Goal: Browse casually

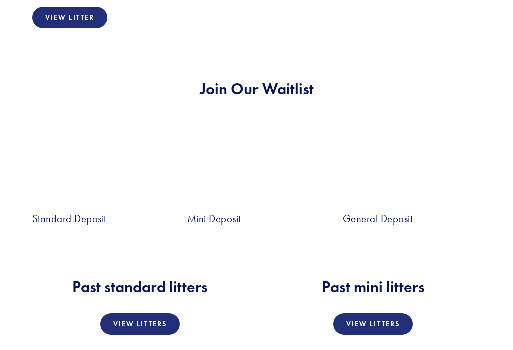
scroll to position [1641, 0]
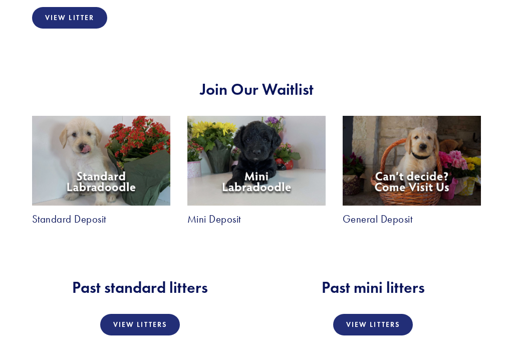
click at [321, 122] on img at bounding box center [256, 161] width 138 height 90
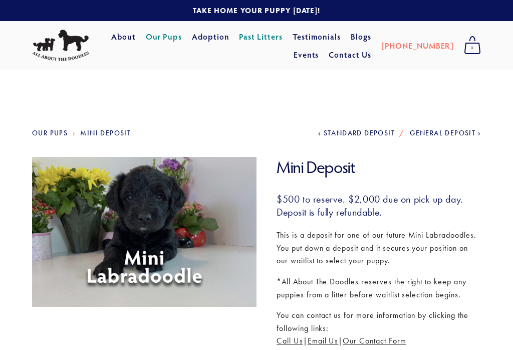
click at [37, 134] on link "Our Pups" at bounding box center [50, 133] width 36 height 9
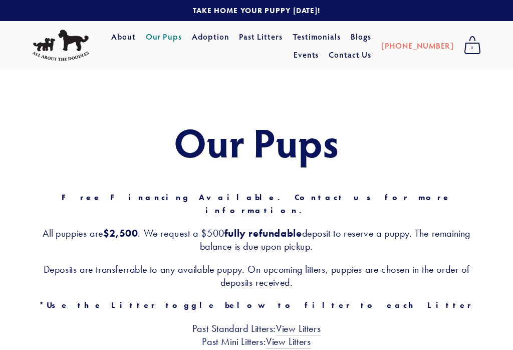
click at [111, 34] on link "About" at bounding box center [123, 37] width 25 height 18
